Goal: Check status: Check status

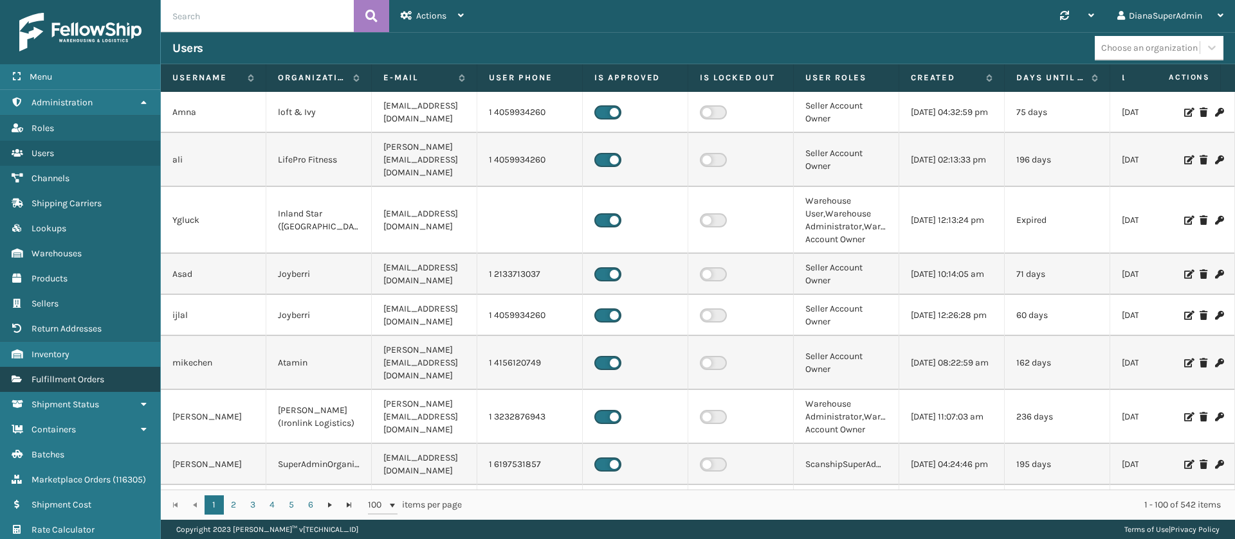
click at [105, 373] on link "Fulfillment Orders" at bounding box center [80, 379] width 160 height 25
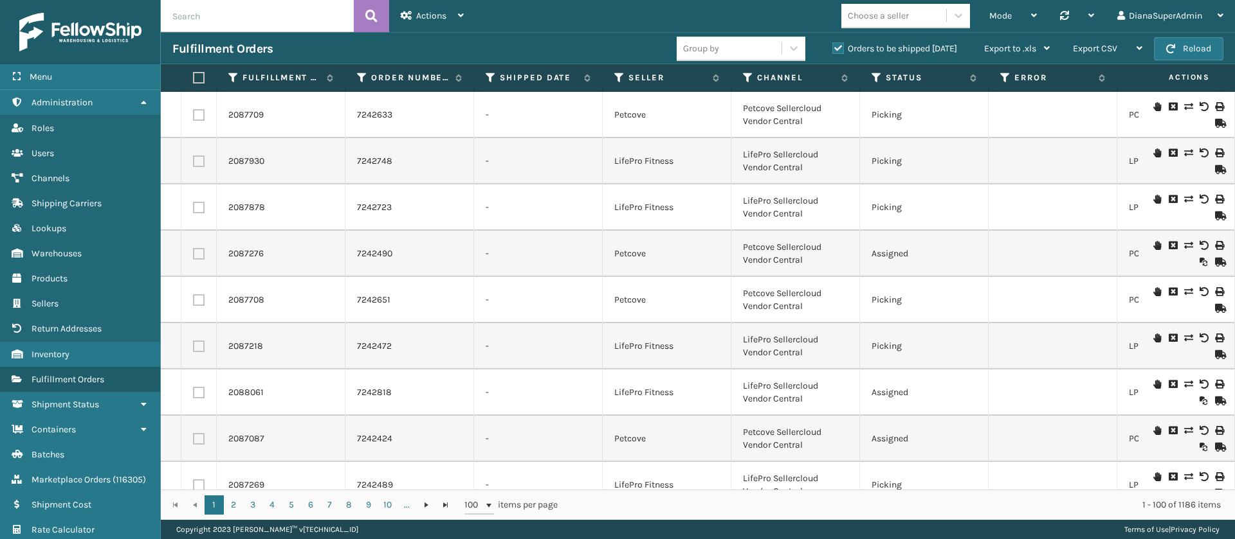
click at [242, 26] on input "text" at bounding box center [257, 16] width 193 height 32
type input "2087801"
click at [379, 21] on button at bounding box center [371, 16] width 35 height 32
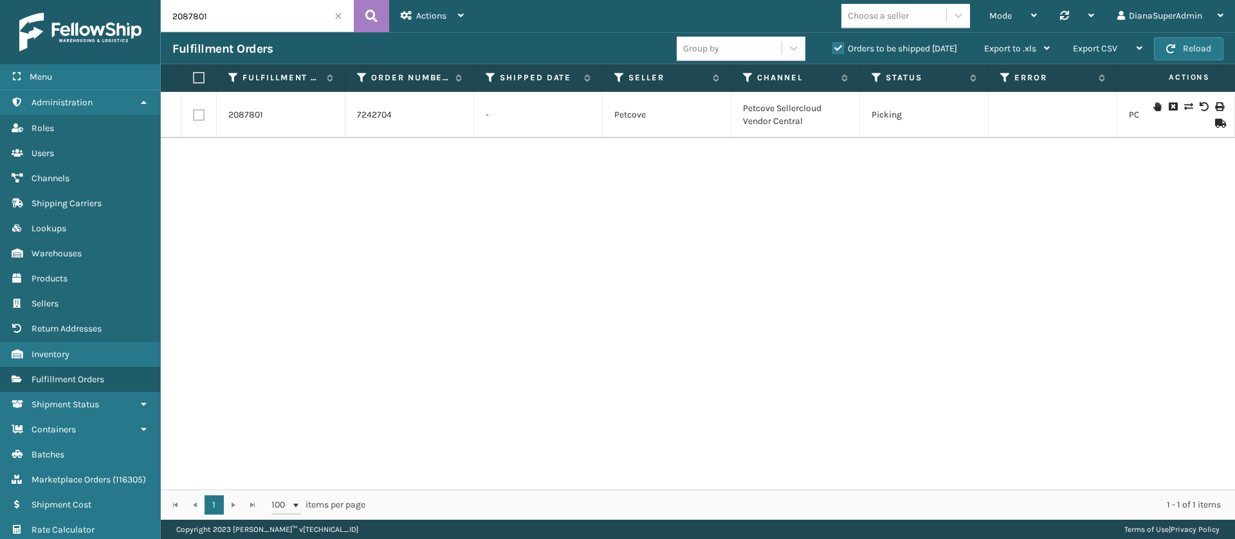
click at [1184, 103] on icon at bounding box center [1188, 106] width 8 height 9
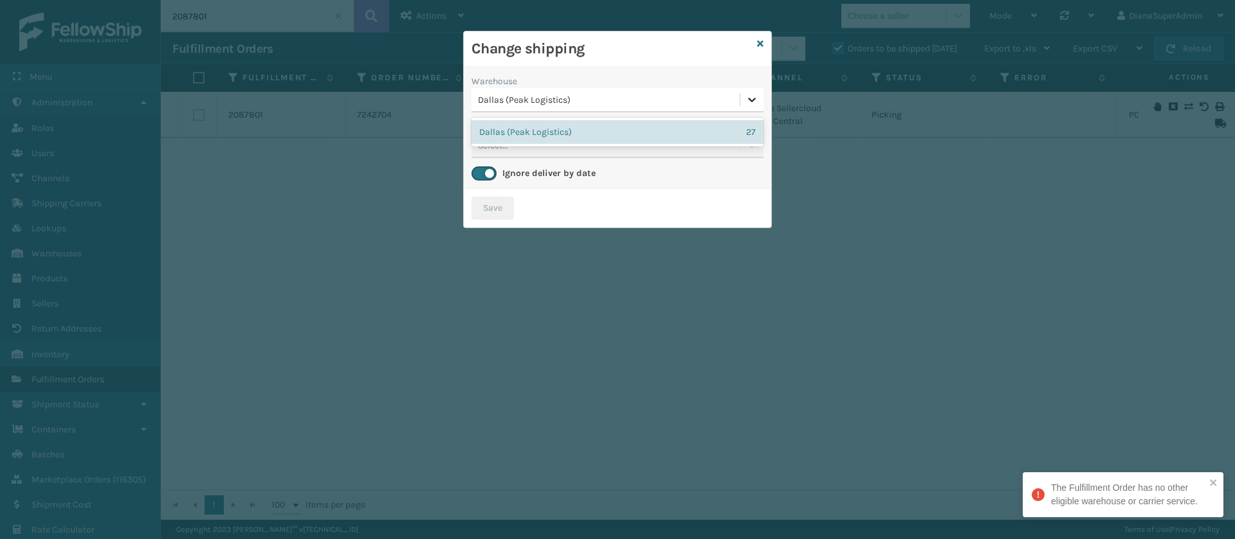
click at [747, 93] on icon at bounding box center [751, 99] width 13 height 13
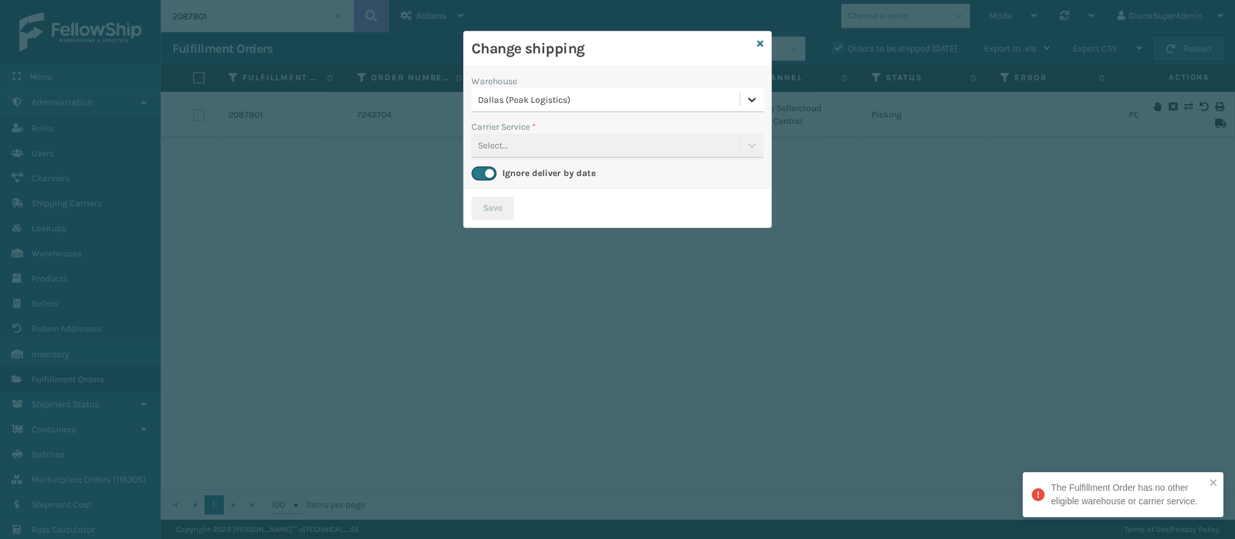
click at [747, 93] on icon at bounding box center [751, 99] width 13 height 13
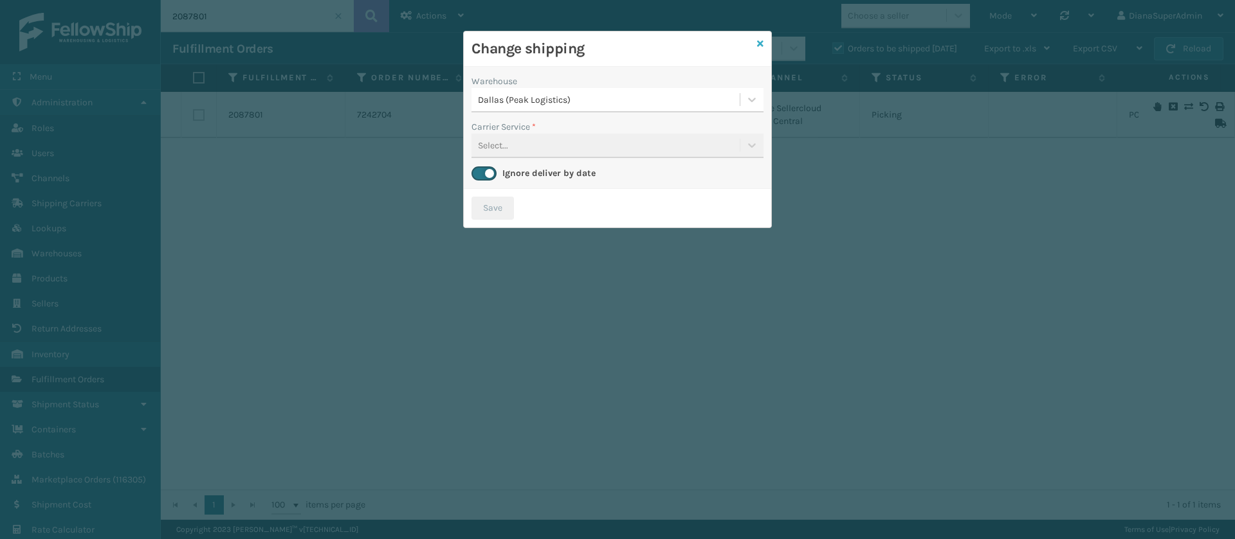
click at [761, 42] on icon at bounding box center [760, 43] width 6 height 9
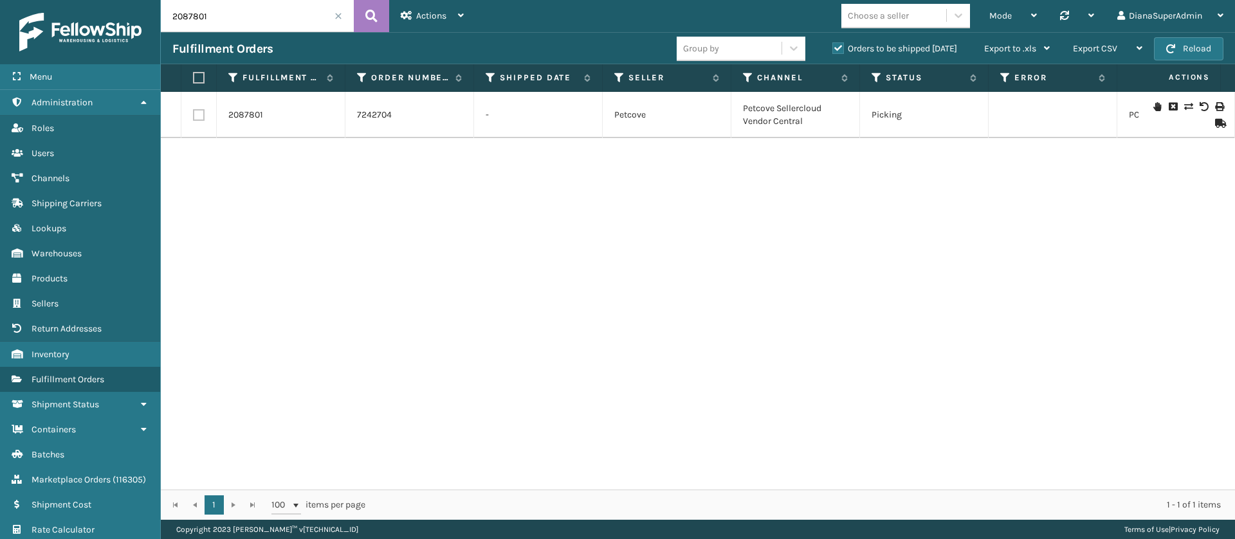
click at [339, 17] on span at bounding box center [338, 16] width 8 height 8
